Goal: Navigation & Orientation: Find specific page/section

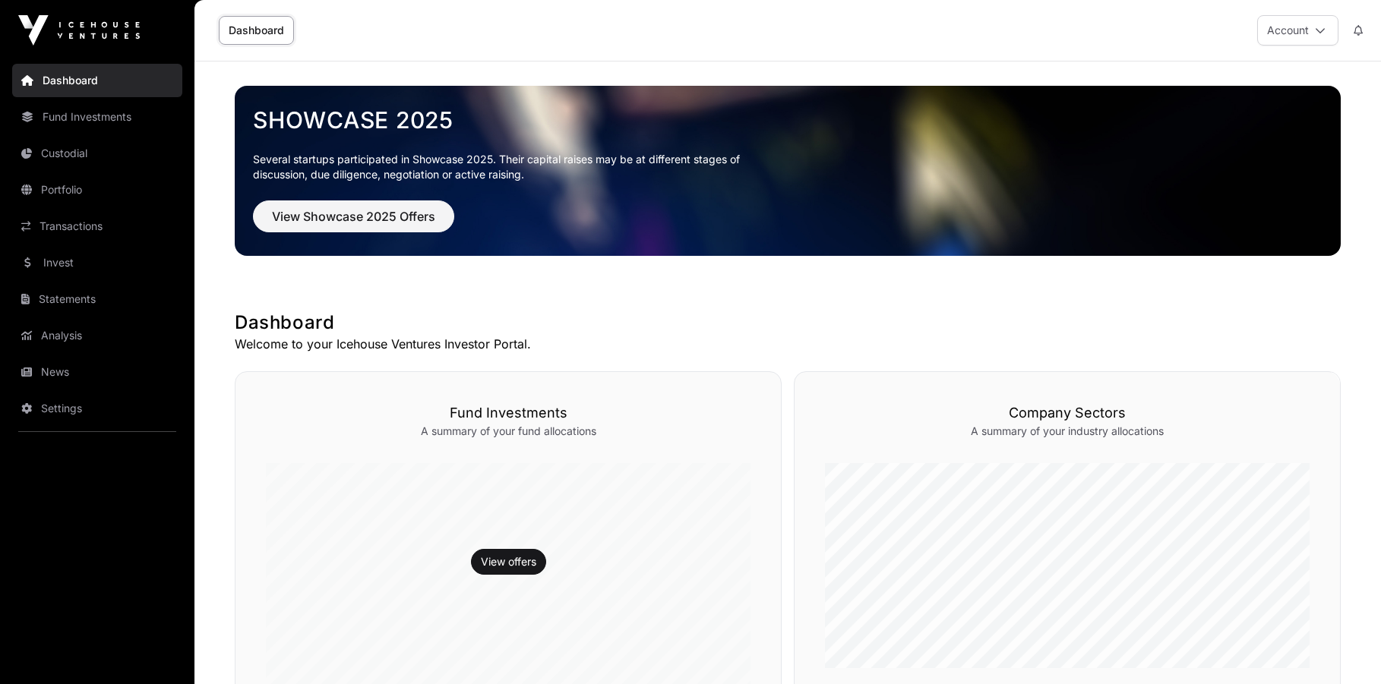
click at [83, 198] on link "Portfolio" at bounding box center [97, 189] width 170 height 33
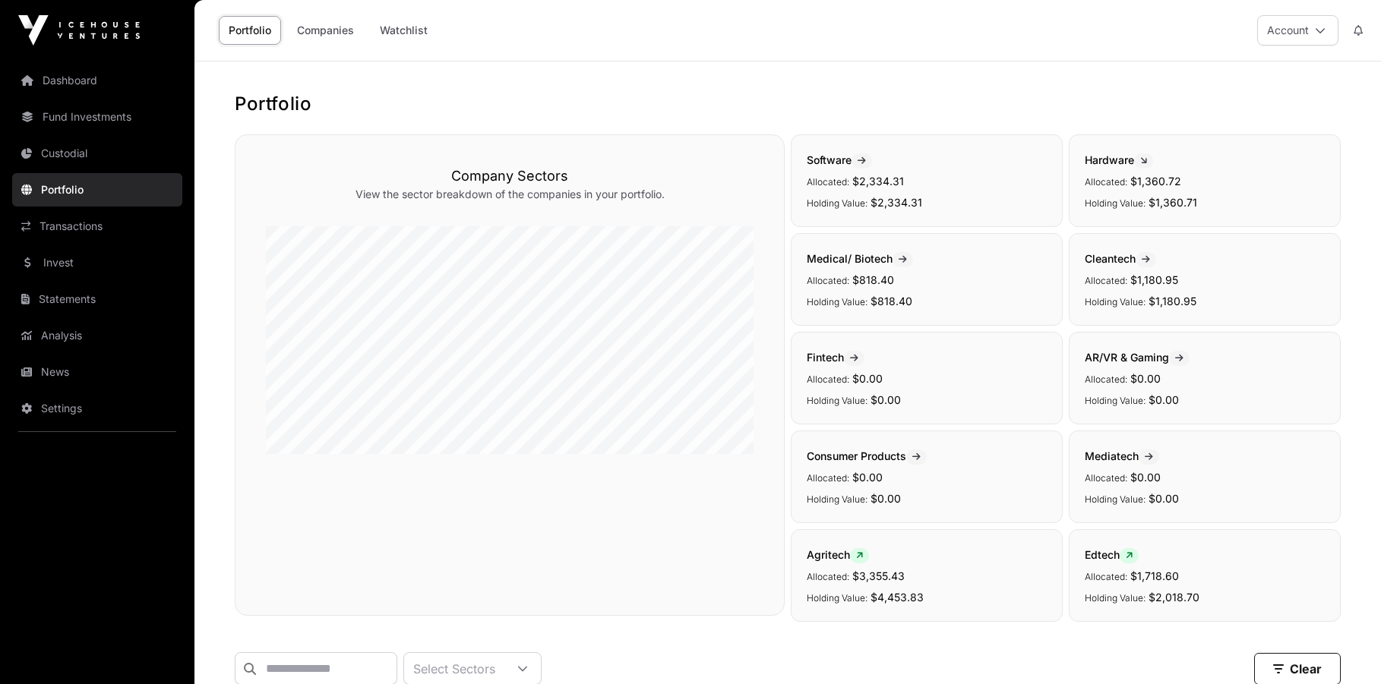
click at [78, 87] on link "Dashboard" at bounding box center [97, 80] width 170 height 33
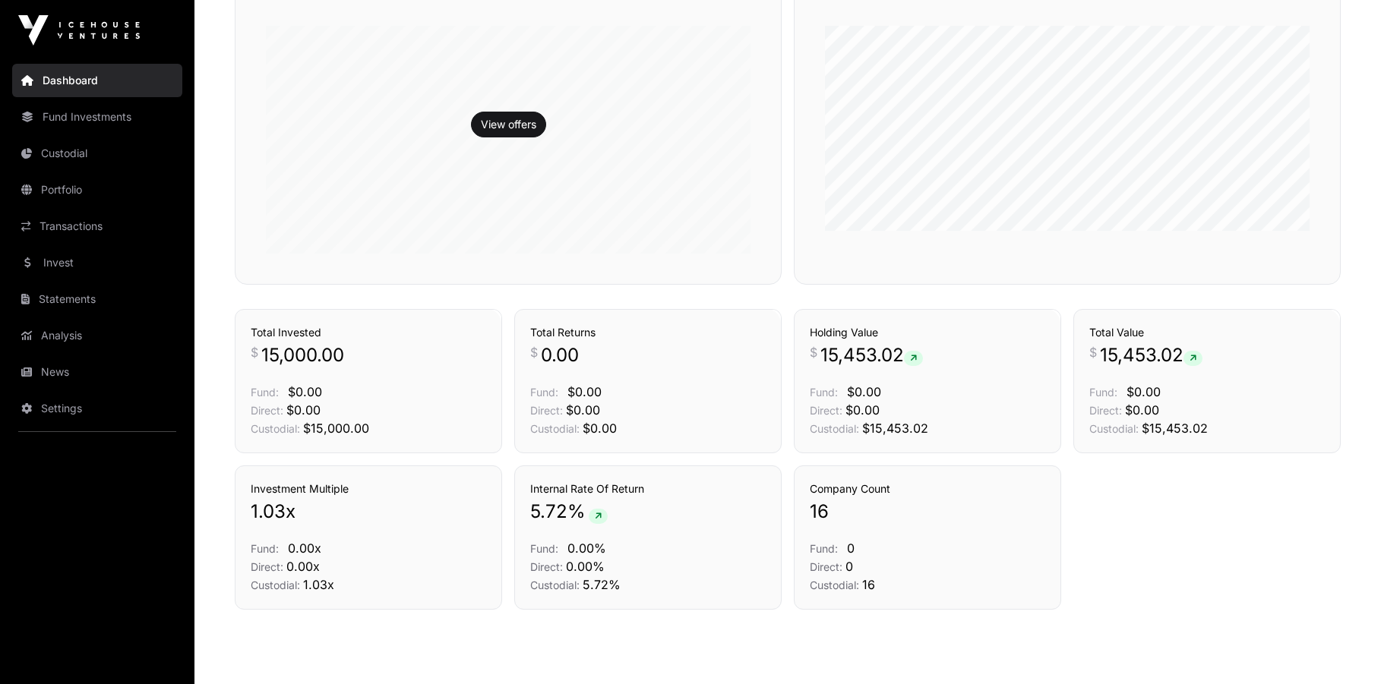
scroll to position [456, 0]
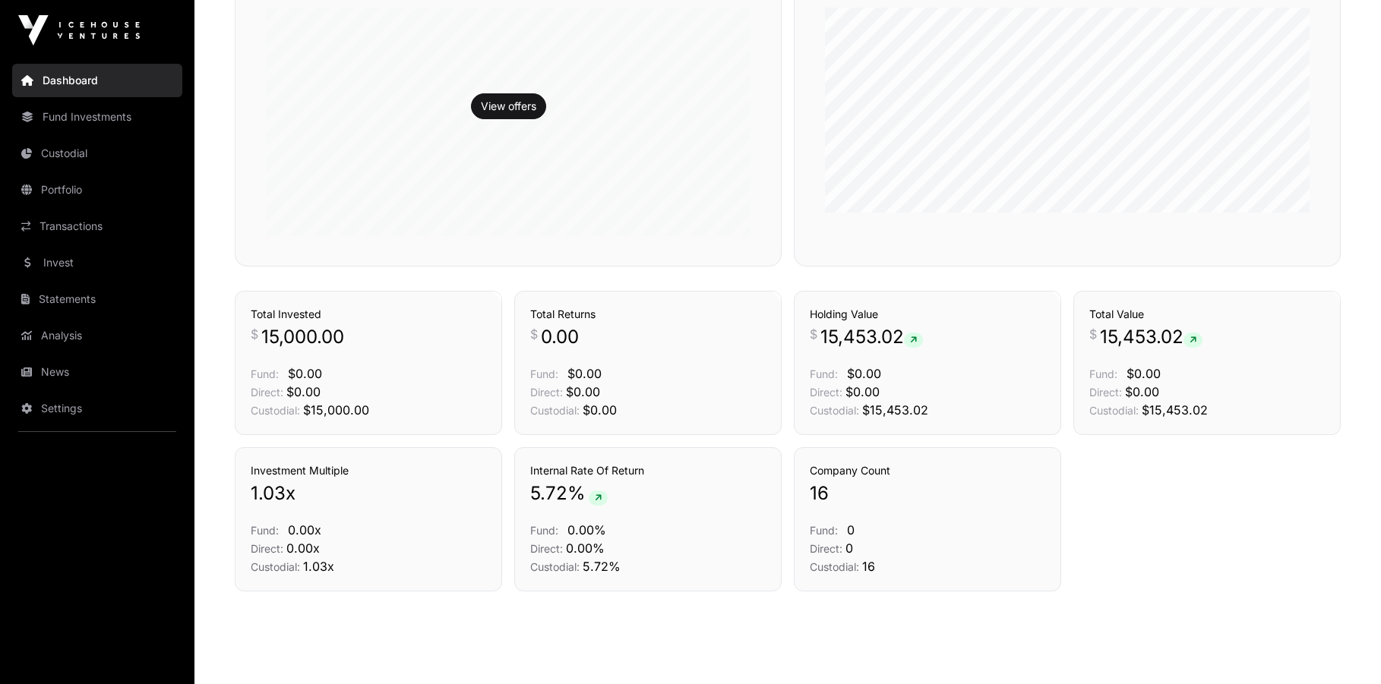
click at [82, 120] on link "Fund Investments" at bounding box center [97, 116] width 170 height 33
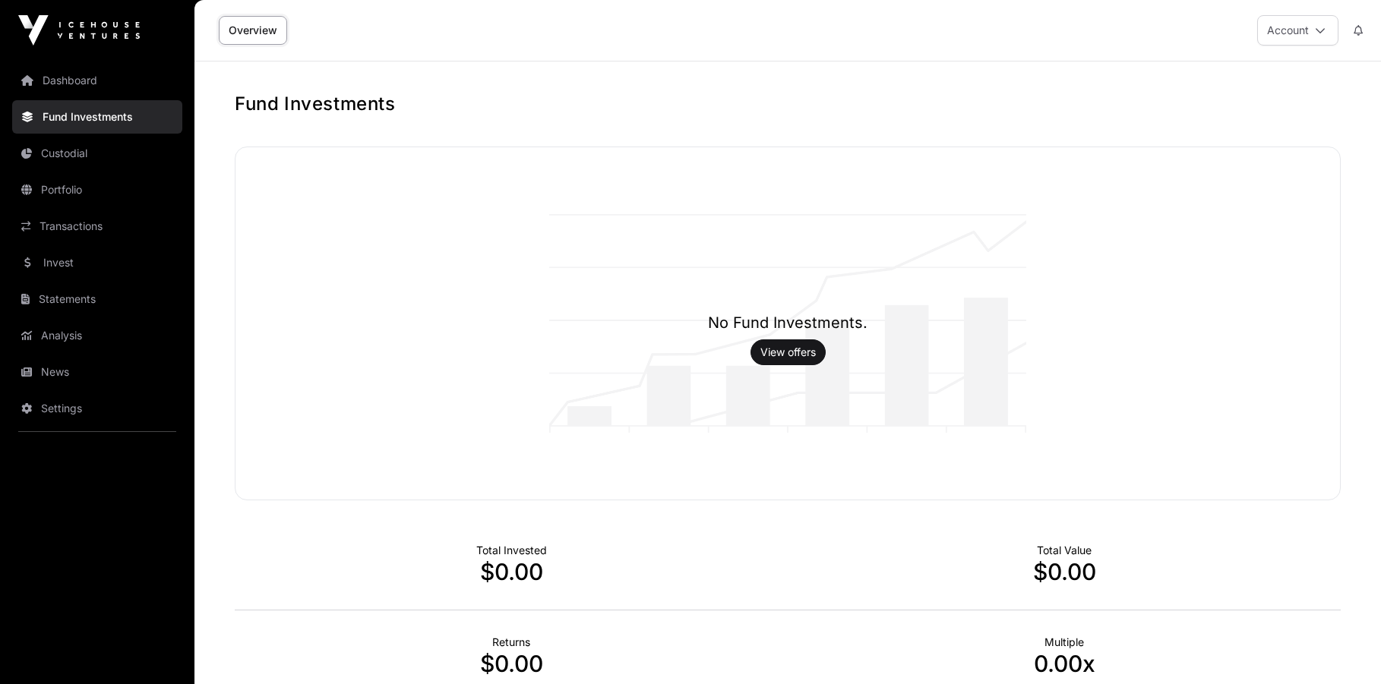
click at [792, 358] on link "View offers" at bounding box center [787, 352] width 55 height 15
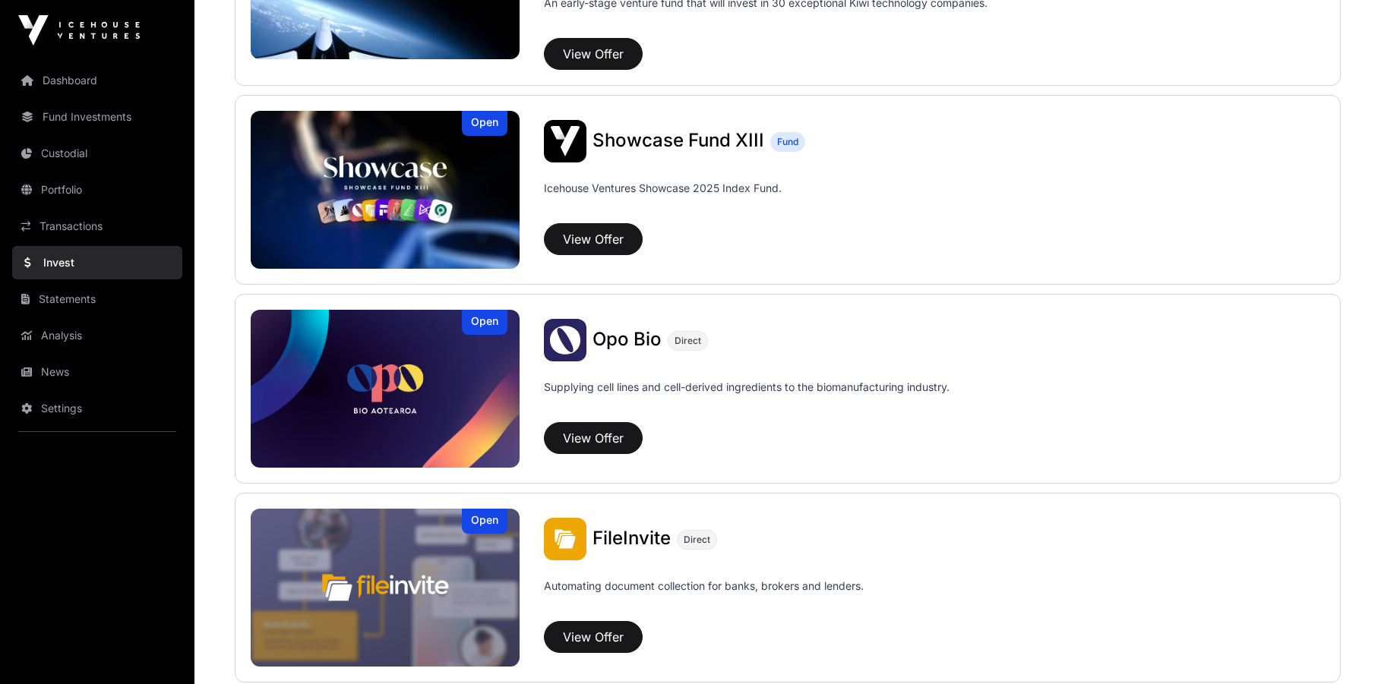
scroll to position [270, 0]
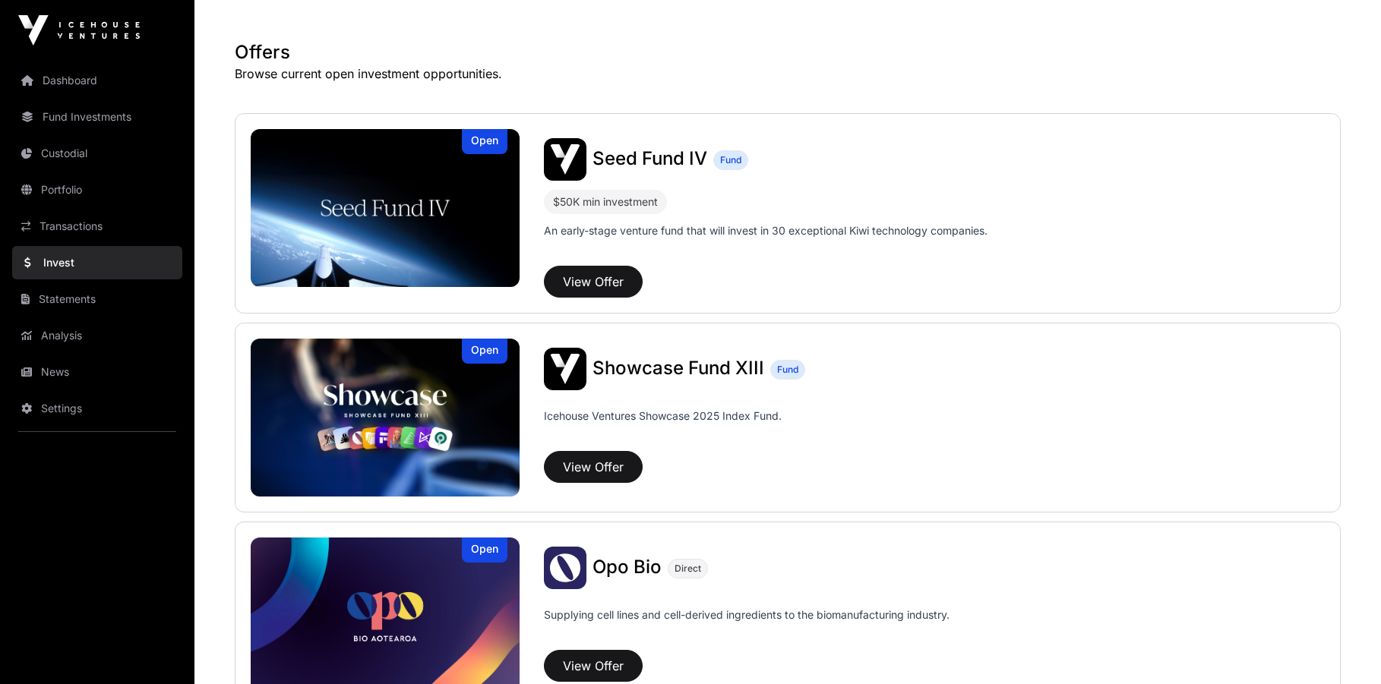
click at [105, 194] on link "Portfolio" at bounding box center [97, 189] width 170 height 33
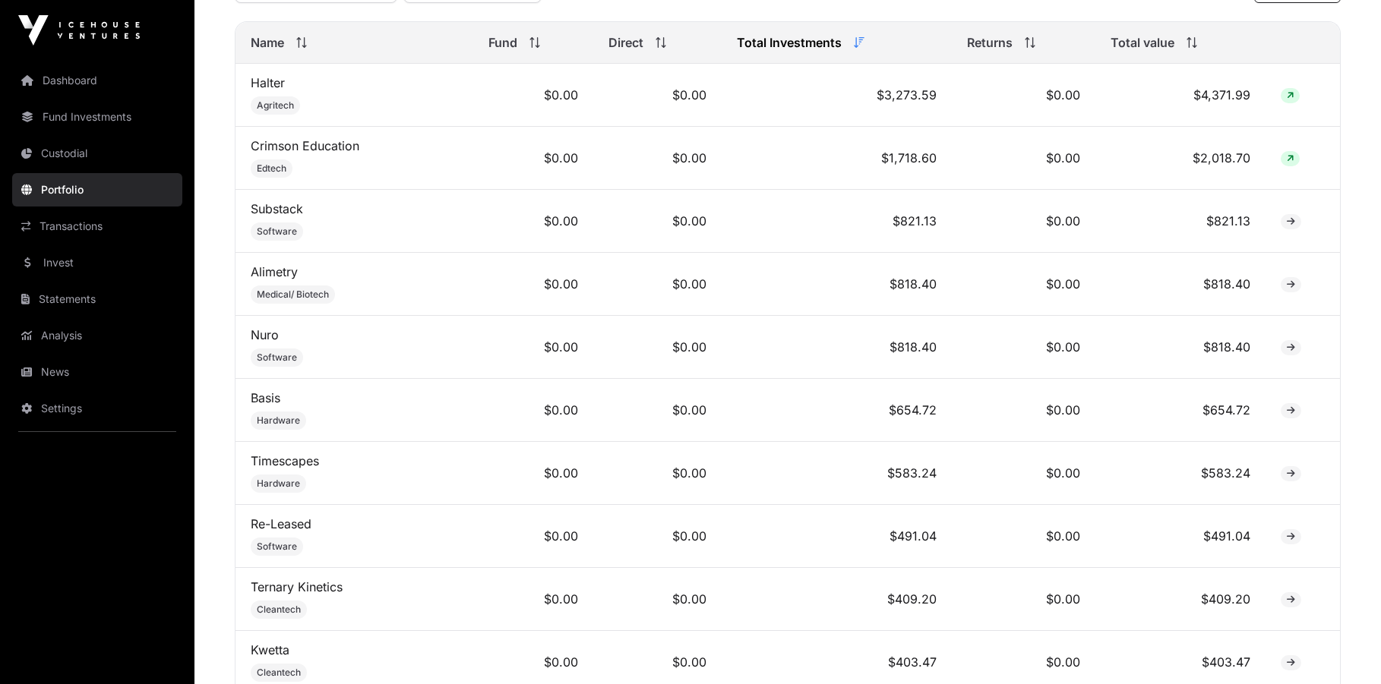
scroll to position [678, 0]
